Goal: Transaction & Acquisition: Subscribe to service/newsletter

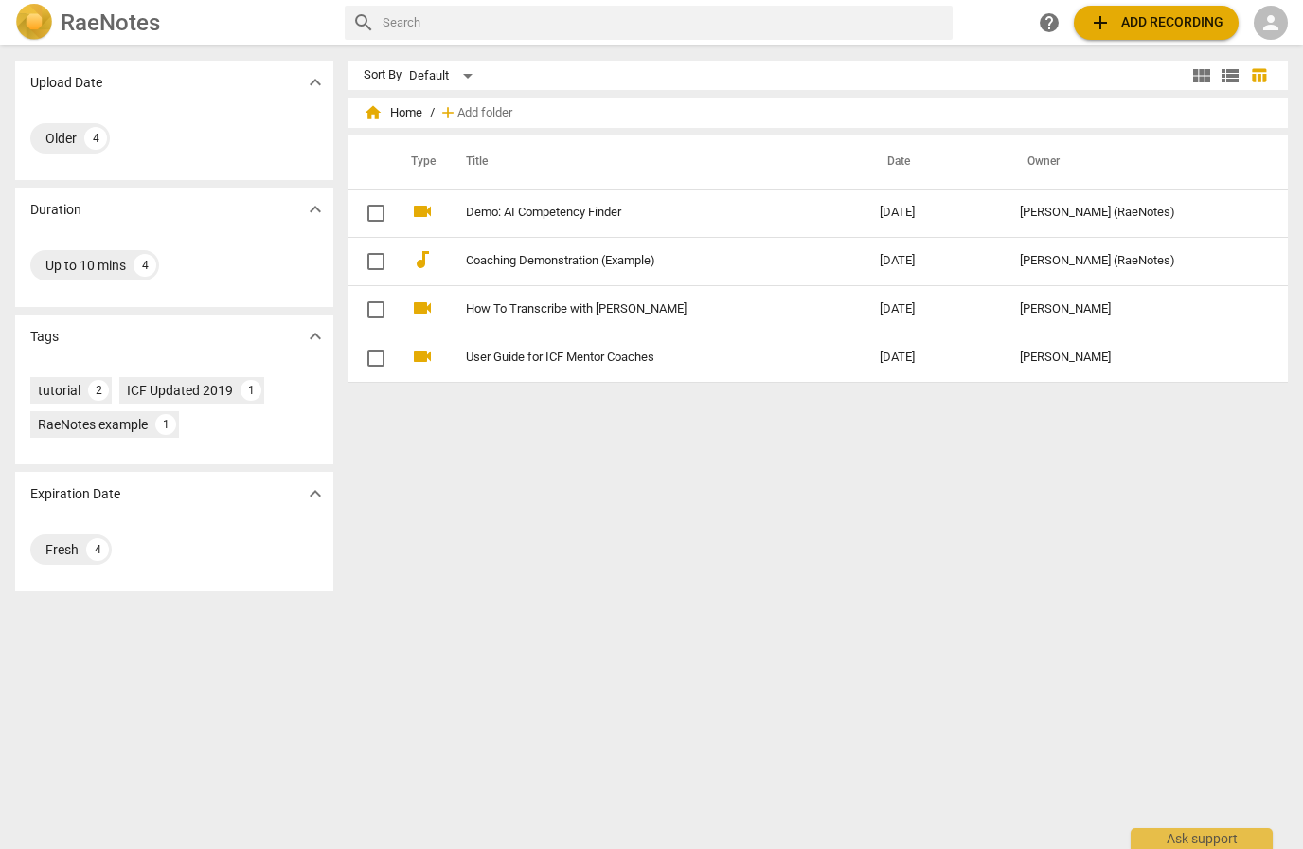
click at [1280, 21] on span "person" at bounding box center [1271, 22] width 23 height 23
click at [1251, 47] on li "Login" at bounding box center [1255, 45] width 68 height 45
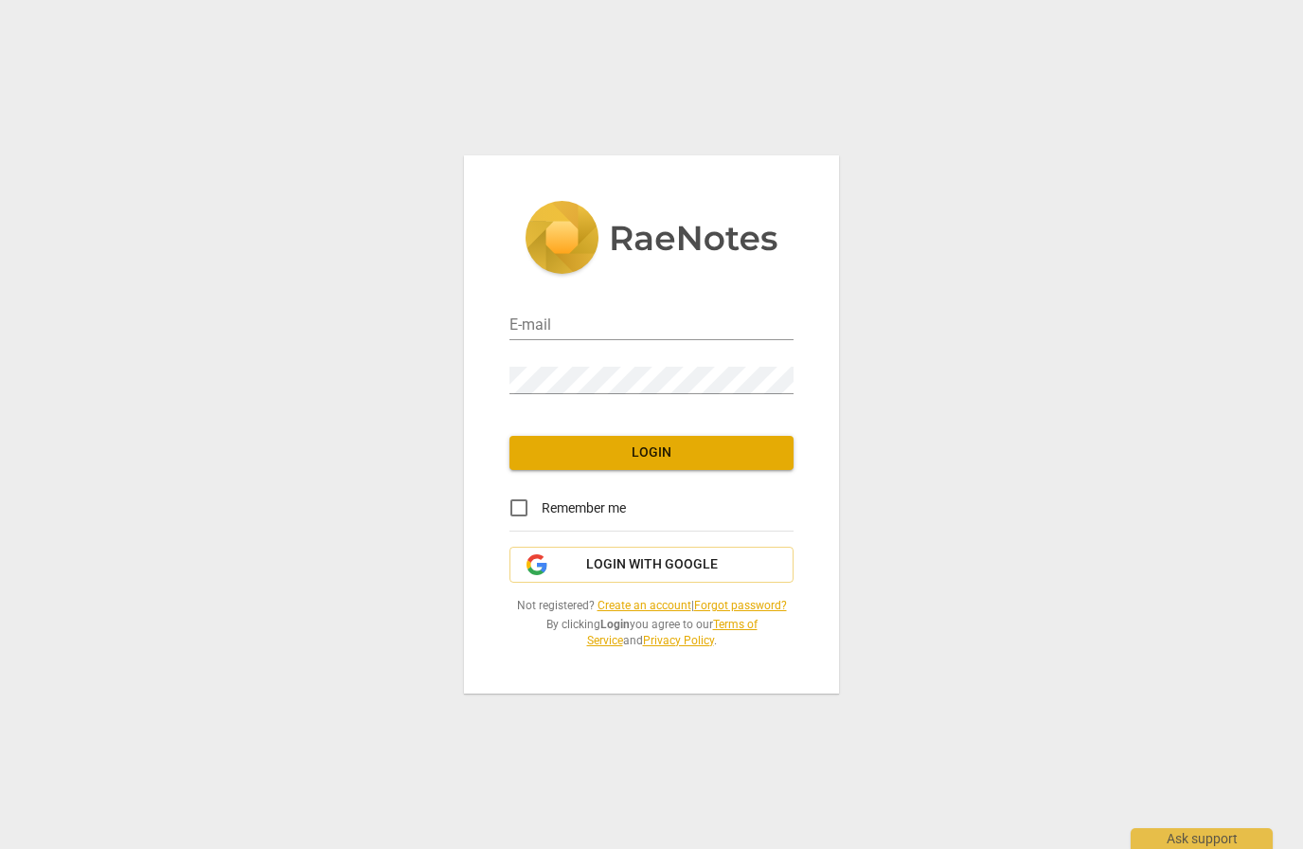
click at [556, 528] on label "Remember me" at bounding box center [561, 507] width 130 height 45
click at [542, 528] on input "Remember me" at bounding box center [518, 507] width 45 height 45
checkbox input "true"
click at [581, 554] on button "Login with Google" at bounding box center [652, 564] width 284 height 36
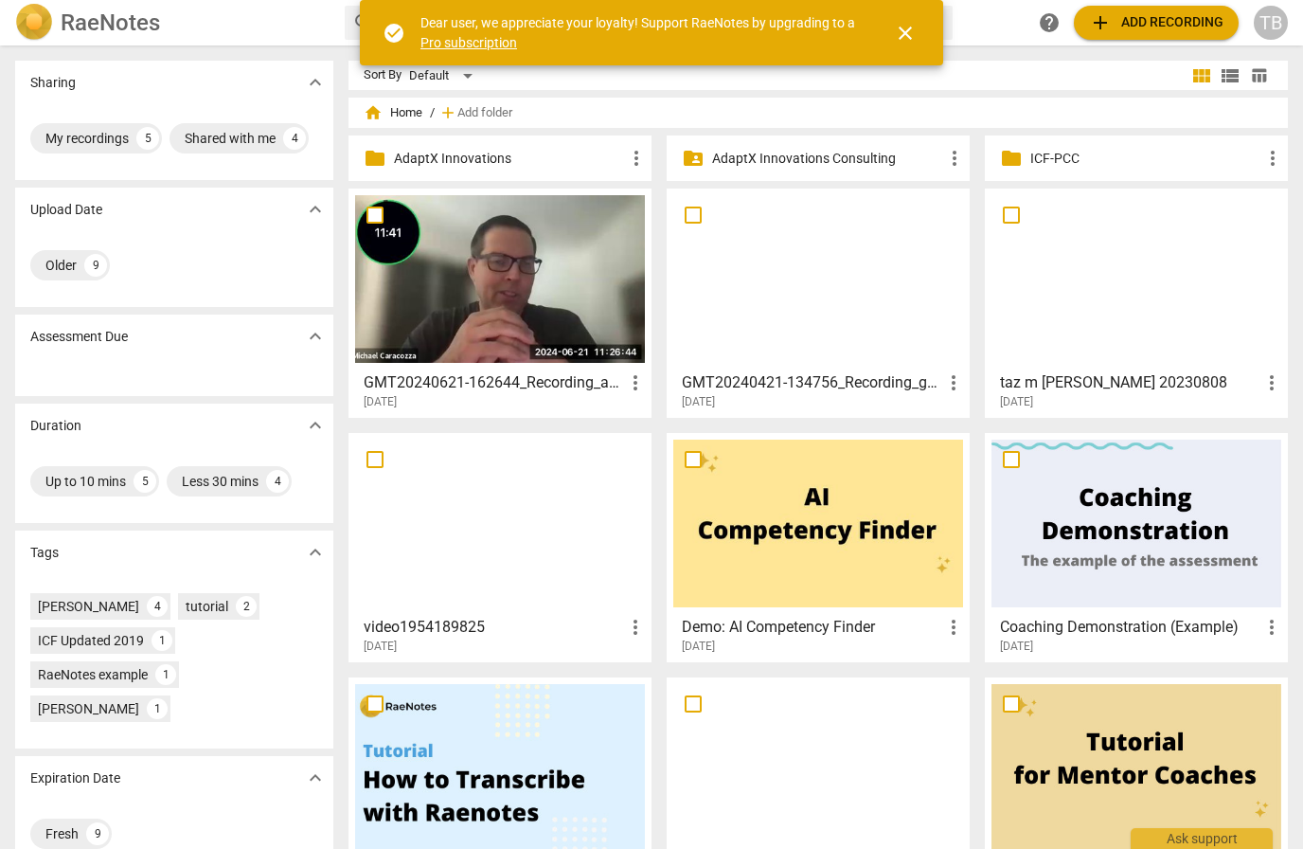
click at [442, 44] on link "Pro subscription" at bounding box center [468, 42] width 97 height 15
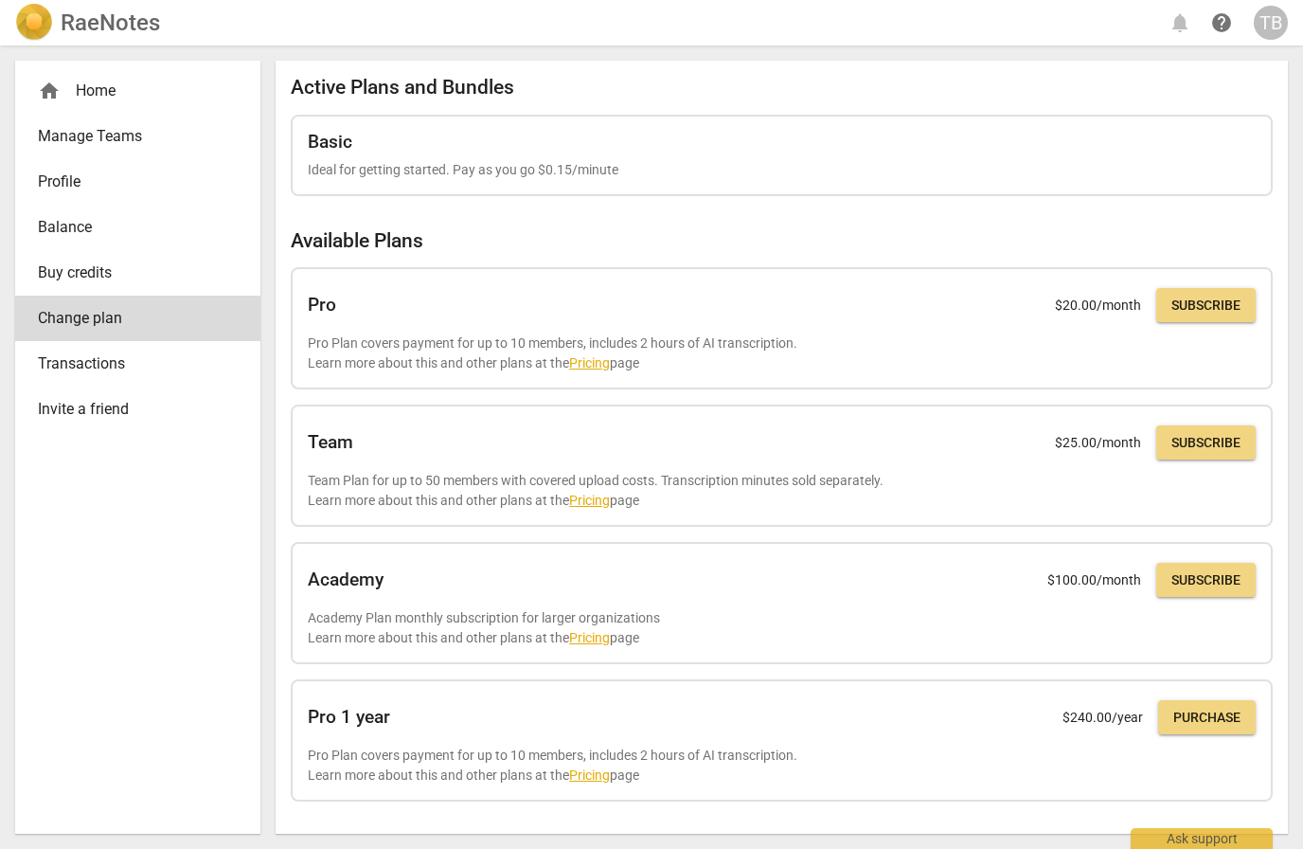
click at [1198, 311] on span "Subscribe" at bounding box center [1206, 305] width 69 height 19
